Goal: Information Seeking & Learning: Learn about a topic

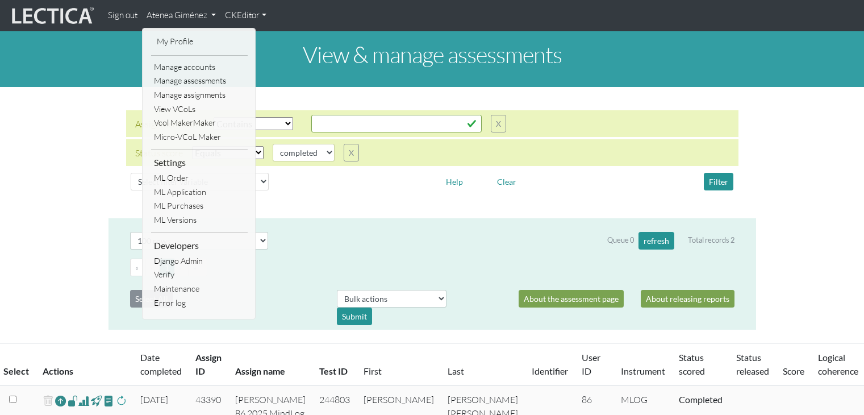
select select "icontains"
select select "100"
click at [184, 47] on link "My Profile" at bounding box center [199, 42] width 91 height 14
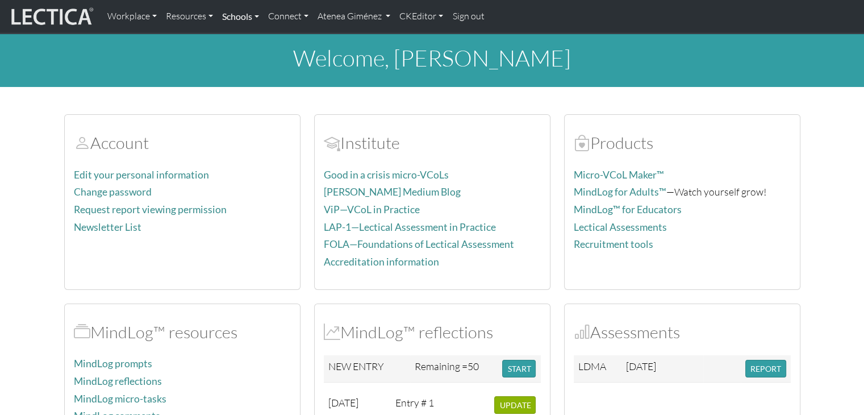
click at [248, 20] on link "Schools" at bounding box center [241, 17] width 46 height 24
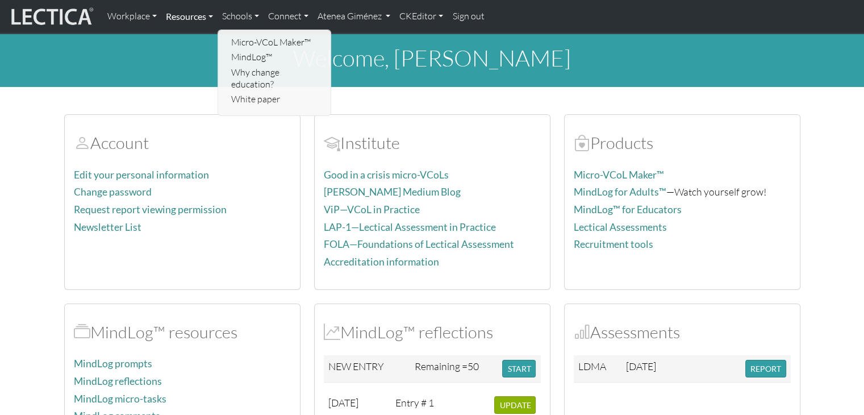
click at [183, 15] on link "Resources" at bounding box center [189, 17] width 56 height 24
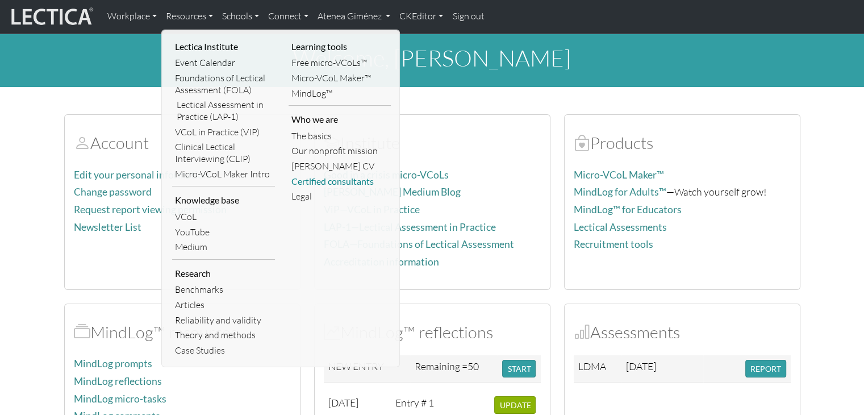
click at [312, 181] on link "Certified consultants" at bounding box center [340, 181] width 103 height 15
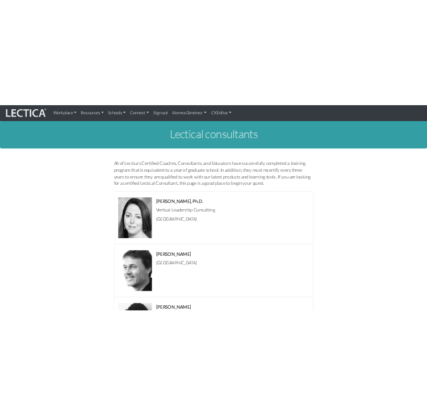
scroll to position [57, 0]
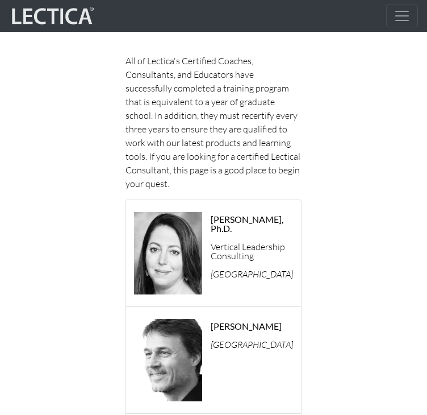
click at [255, 68] on p "All of Lectica's Certified Coaches, Consultants, and Educators have successfull…" at bounding box center [214, 122] width 176 height 136
click at [405, 15] on span "Toggle navigation" at bounding box center [402, 15] width 17 height 17
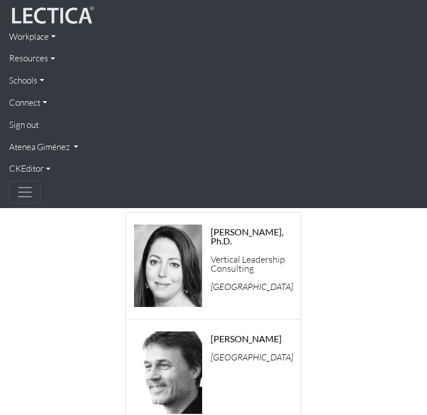
scroll to position [232, 0]
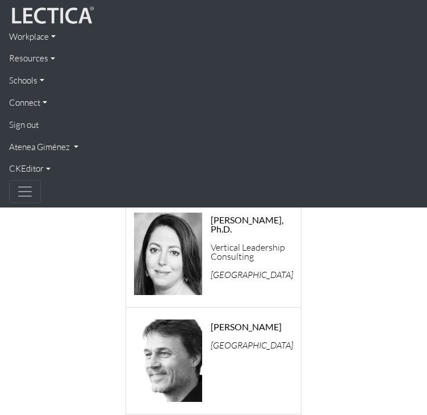
click at [31, 171] on link "CKEditor" at bounding box center [213, 169] width 409 height 22
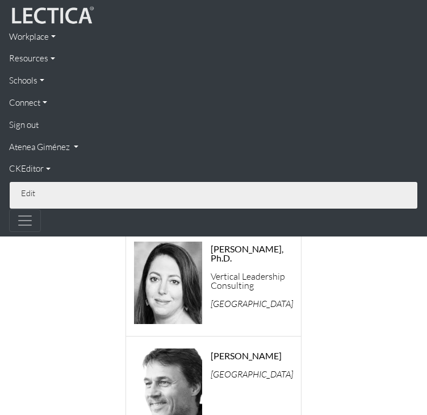
scroll to position [261, 0]
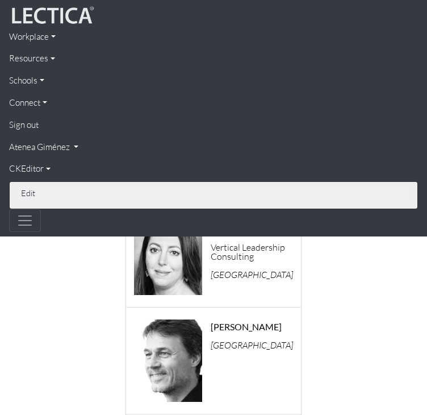
click at [28, 198] on link "Edit" at bounding box center [214, 192] width 392 height 13
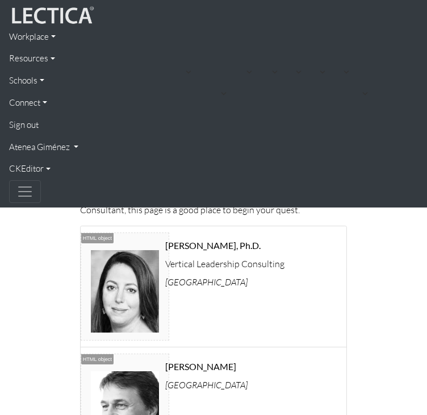
scroll to position [346, 0]
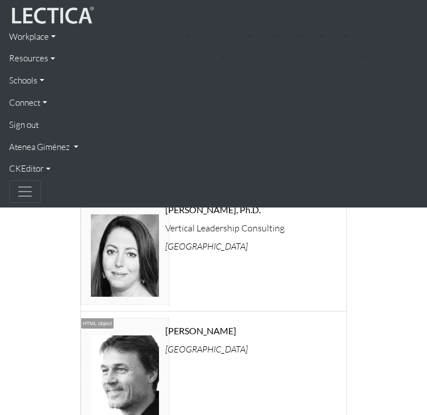
click at [218, 330] on strong "[PERSON_NAME]" at bounding box center [200, 330] width 71 height 11
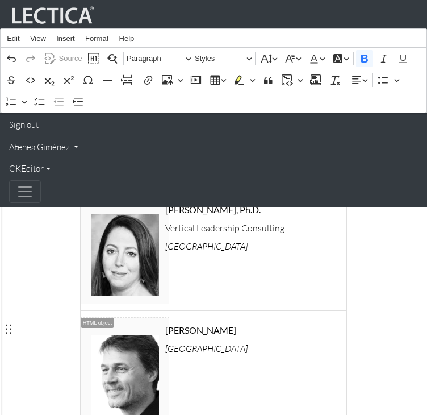
click at [40, 168] on link "CKEditor" at bounding box center [213, 169] width 409 height 22
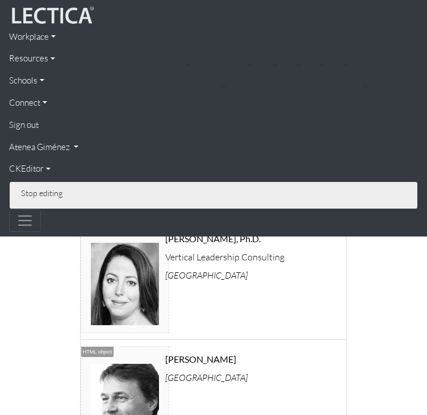
scroll to position [374, 0]
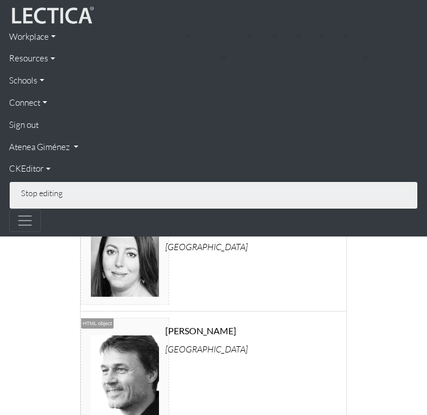
click at [35, 195] on link "Stop editing" at bounding box center [214, 192] width 392 height 13
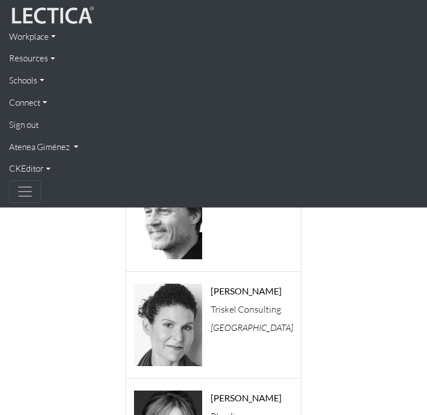
scroll to position [346, 0]
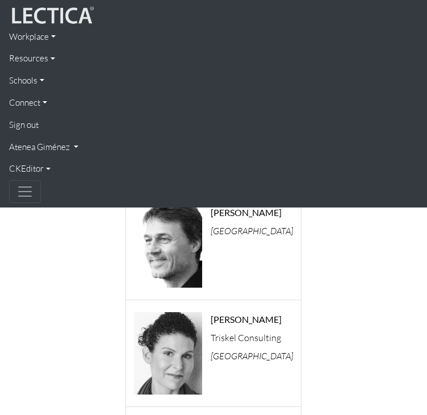
click at [35, 198] on button "Toggle navigation" at bounding box center [25, 191] width 32 height 23
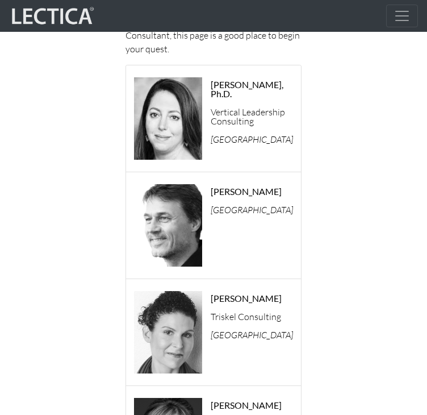
scroll to position [0, 0]
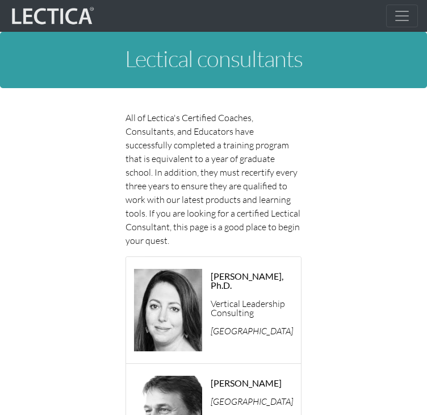
click at [391, 10] on button "Toggle navigation" at bounding box center [402, 16] width 32 height 23
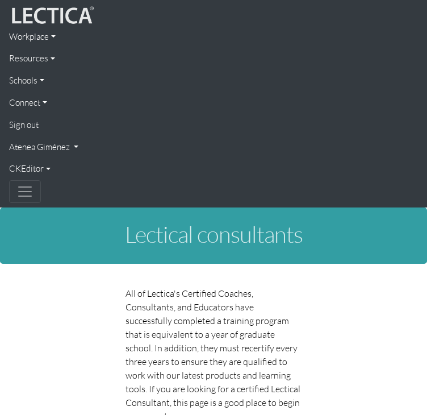
click at [51, 63] on link "Resources" at bounding box center [213, 59] width 409 height 22
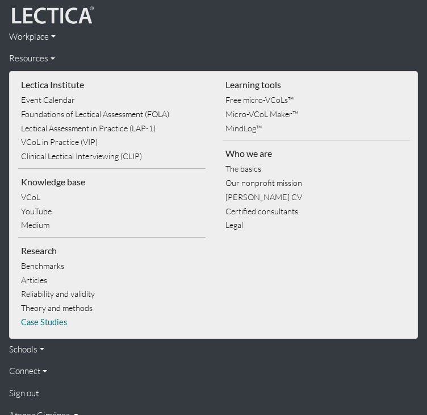
click at [51, 323] on link "Case Studies" at bounding box center [112, 322] width 188 height 14
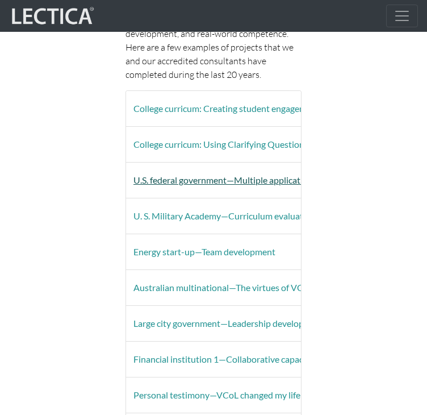
scroll to position [227, 0]
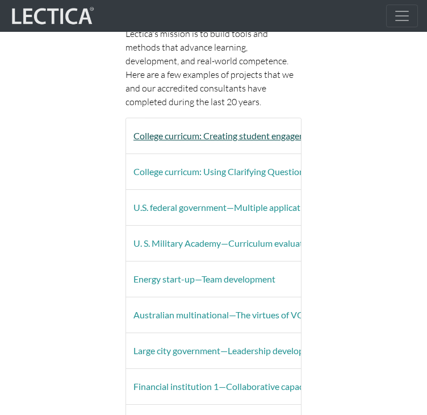
click at [169, 139] on button "College curricum: Creating student engagement" at bounding box center [226, 136] width 201 height 22
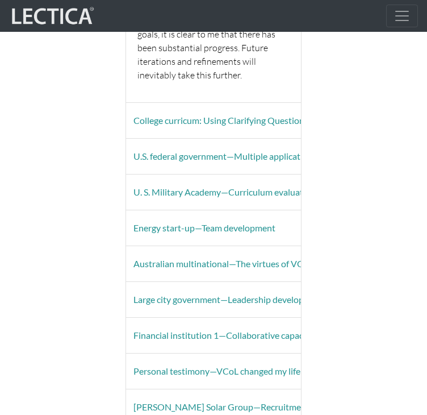
scroll to position [1364, 0]
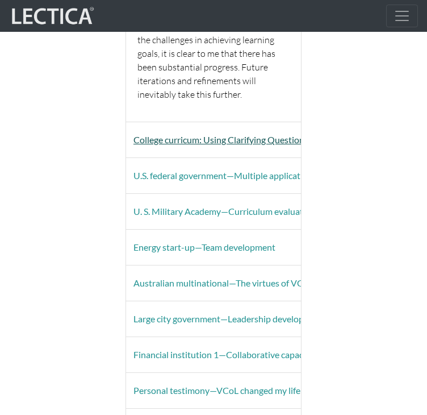
click at [259, 129] on button "College curricum: Using Clarifying Questions in Coaching" at bounding box center [245, 140] width 238 height 22
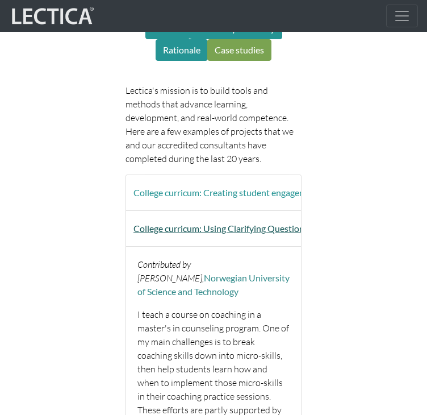
scroll to position [227, 0]
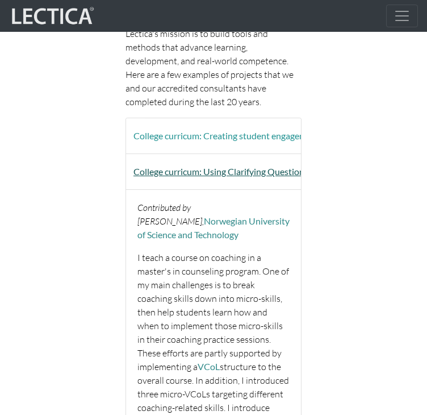
click at [245, 176] on button "College curricum: Using Clarifying Questions in Coaching" at bounding box center [245, 172] width 238 height 22
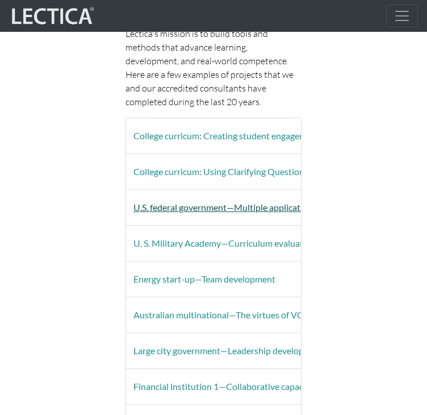
click at [229, 203] on button "U.S. federal government—Multiple applications" at bounding box center [225, 208] width 198 height 22
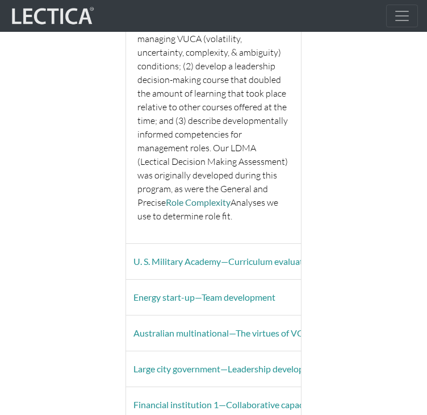
scroll to position [511, 0]
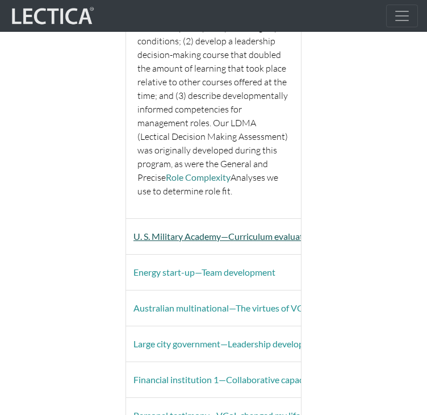
click at [229, 226] on button "U. S. Military Academy—Curriculum evaluation" at bounding box center [224, 237] width 197 height 22
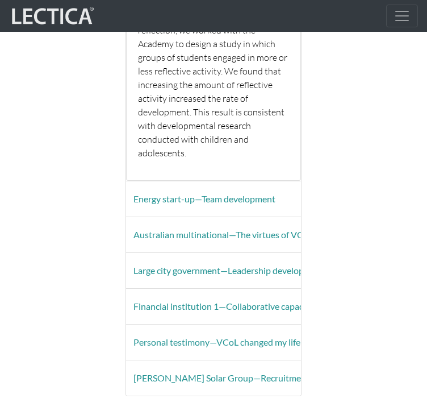
scroll to position [909, 0]
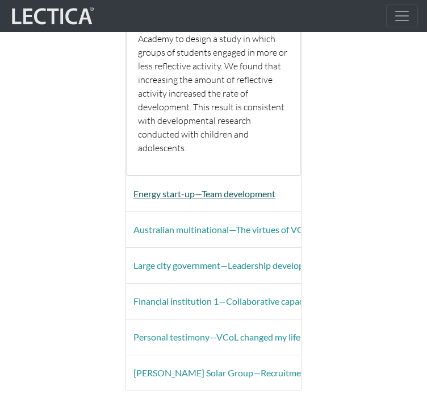
click at [235, 183] on button "Energy start-up—Team development" at bounding box center [204, 194] width 157 height 22
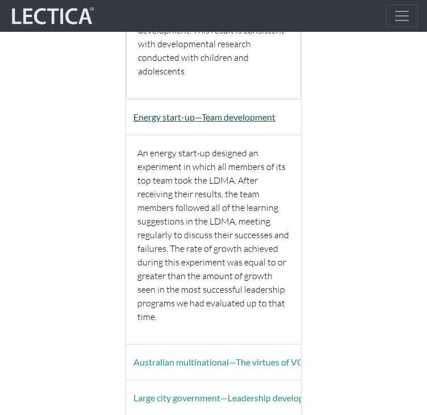
scroll to position [1080, 0]
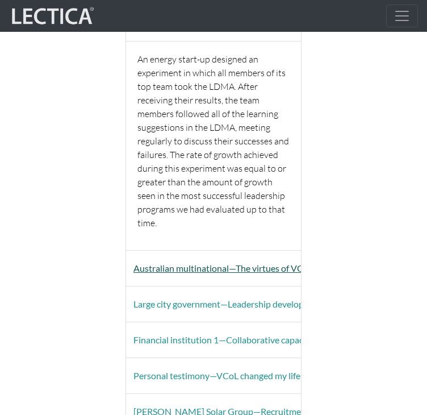
click at [185, 257] on button "Australian multinational—The virtues of VCoL" at bounding box center [223, 268] width 194 height 22
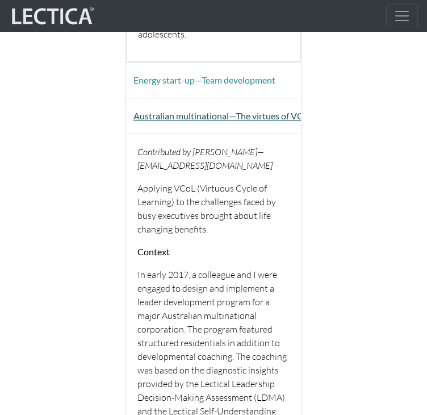
scroll to position [966, 0]
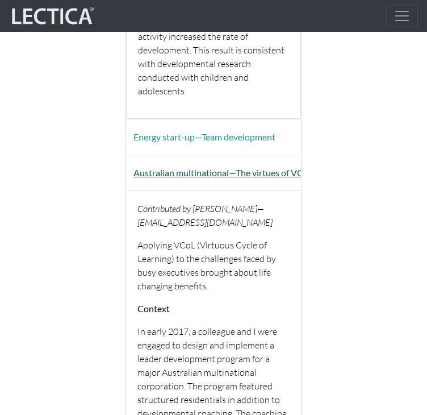
click at [244, 162] on button "Australian multinational—The virtues of VCoL" at bounding box center [223, 173] width 194 height 22
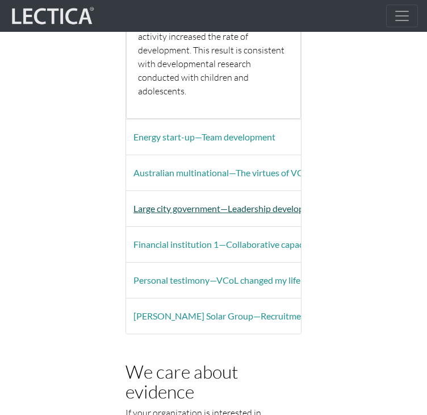
click at [218, 198] on button "Large city government—Leadership development" at bounding box center [229, 209] width 206 height 22
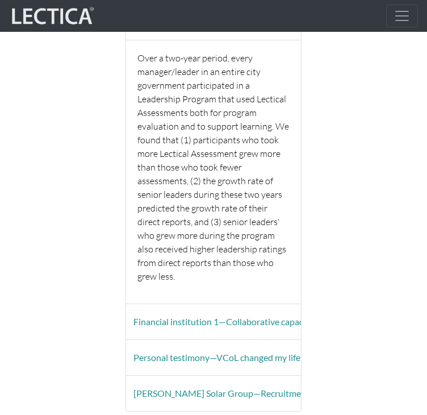
scroll to position [1193, 0]
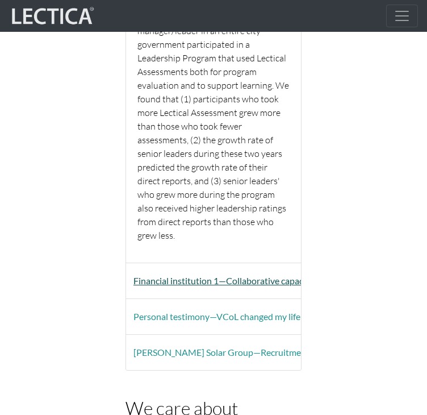
click at [248, 270] on button "Financial institution 1—Collaborative capacity" at bounding box center [223, 281] width 195 height 22
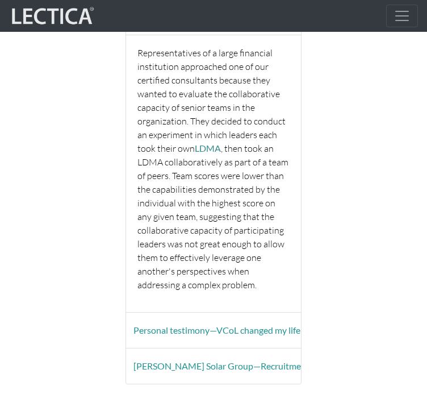
scroll to position [1080, 0]
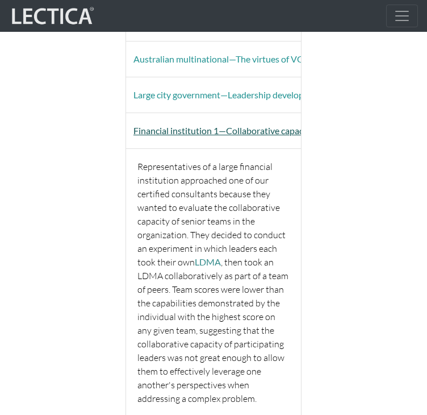
click at [261, 120] on button "Financial institution 1—Collaborative capacity" at bounding box center [223, 131] width 195 height 22
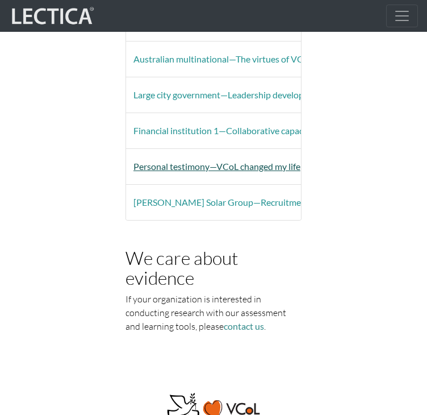
click at [235, 156] on button "Personal testimony—VCoL changed my life" at bounding box center [217, 167] width 182 height 22
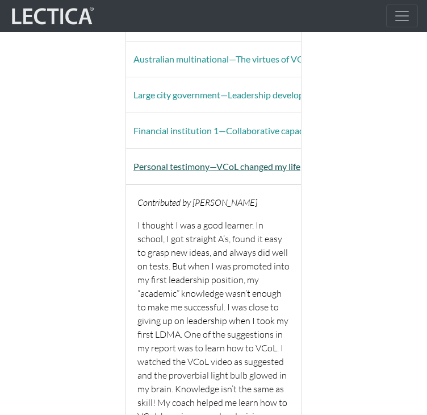
click at [252, 156] on button "Personal testimony—VCoL changed my life" at bounding box center [217, 167] width 182 height 22
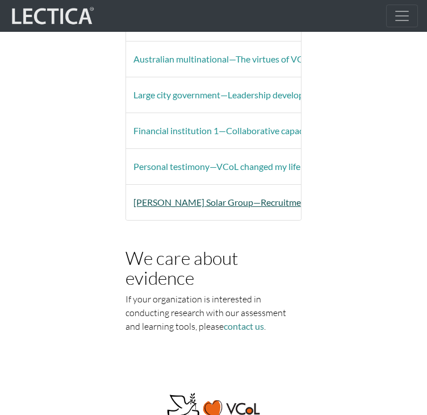
click at [222, 192] on button "Leeson Solar Group—Recruitment & growth planning" at bounding box center [258, 203] width 265 height 22
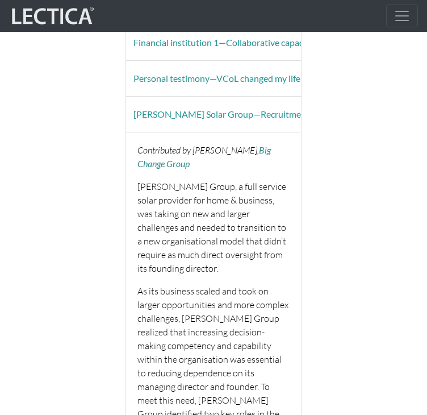
scroll to position [1193, 0]
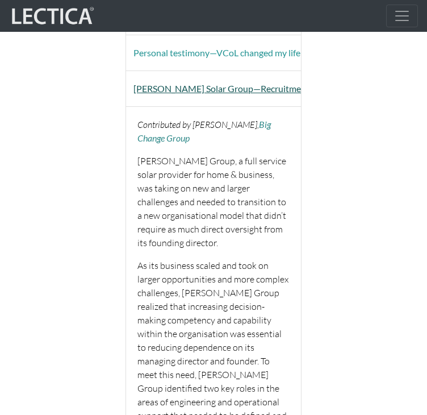
click at [236, 78] on button "Leeson Solar Group—Recruitment & growth planning" at bounding box center [258, 89] width 265 height 22
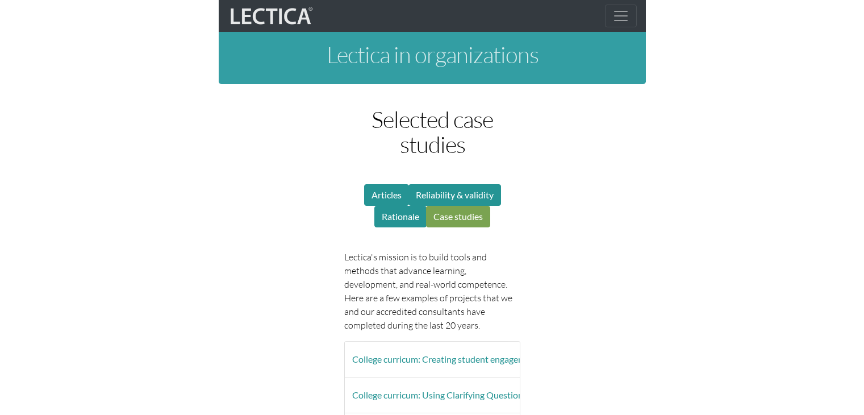
scroll to position [0, 0]
